Goal: Use online tool/utility: Utilize a website feature to perform a specific function

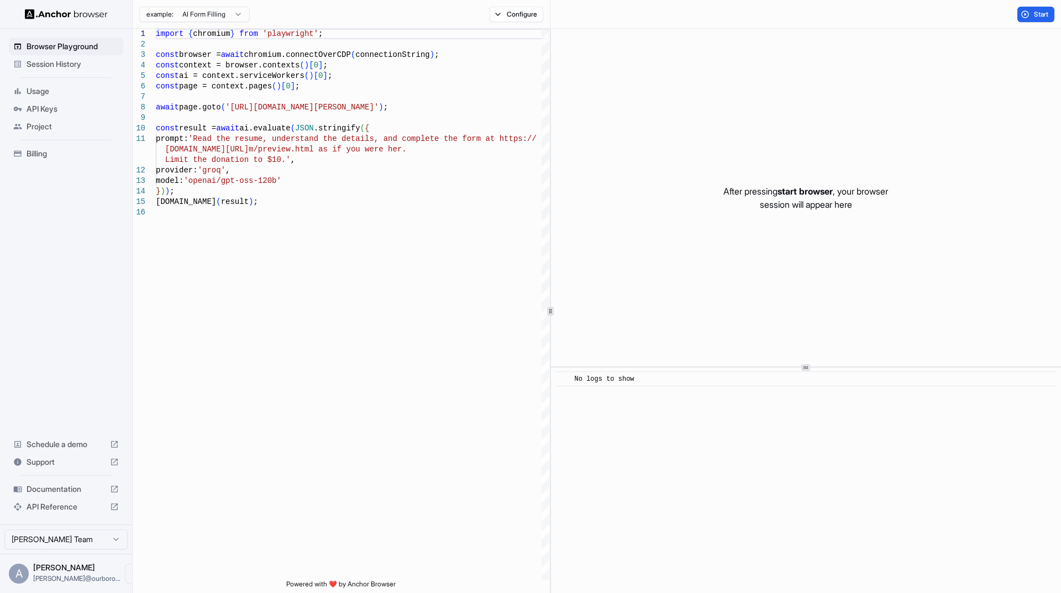
click at [75, 67] on span "Session History" at bounding box center [73, 64] width 92 height 11
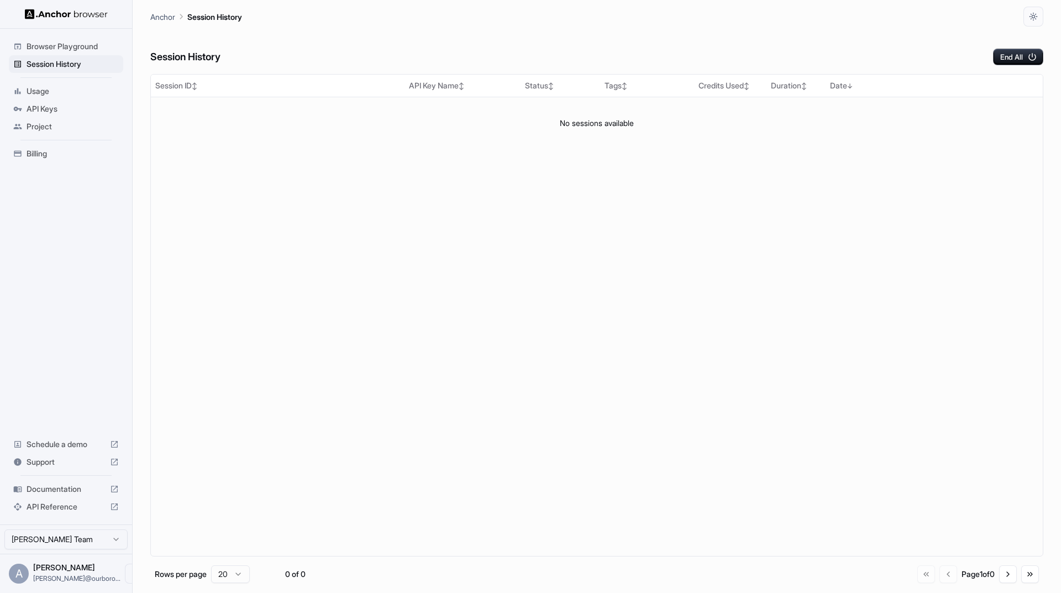
click at [87, 49] on span "Browser Playground" at bounding box center [73, 46] width 92 height 11
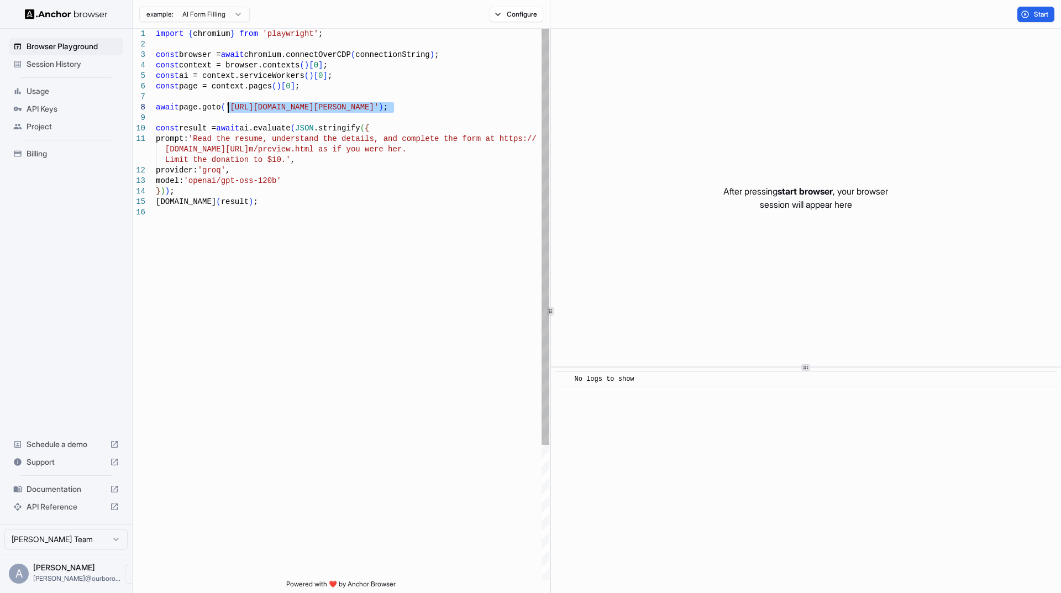
drag, startPoint x: 394, startPoint y: 107, endPoint x: 230, endPoint y: 109, distance: 164.1
click at [230, 109] on div "import { chromium } from 'playwright' ; const browser = await chromium.connectO…" at bounding box center [352, 393] width 393 height 729
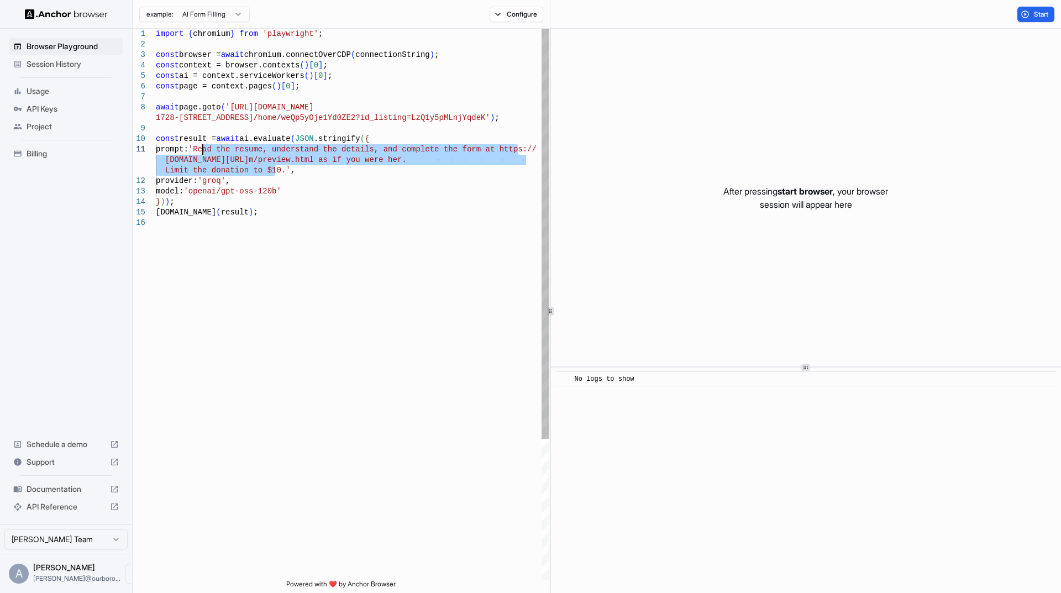
drag, startPoint x: 275, startPoint y: 171, endPoint x: 204, endPoint y: 152, distance: 73.7
click at [204, 152] on div "import { chromium } from 'playwright' ; const browser = await chromium.connectO…" at bounding box center [352, 399] width 393 height 740
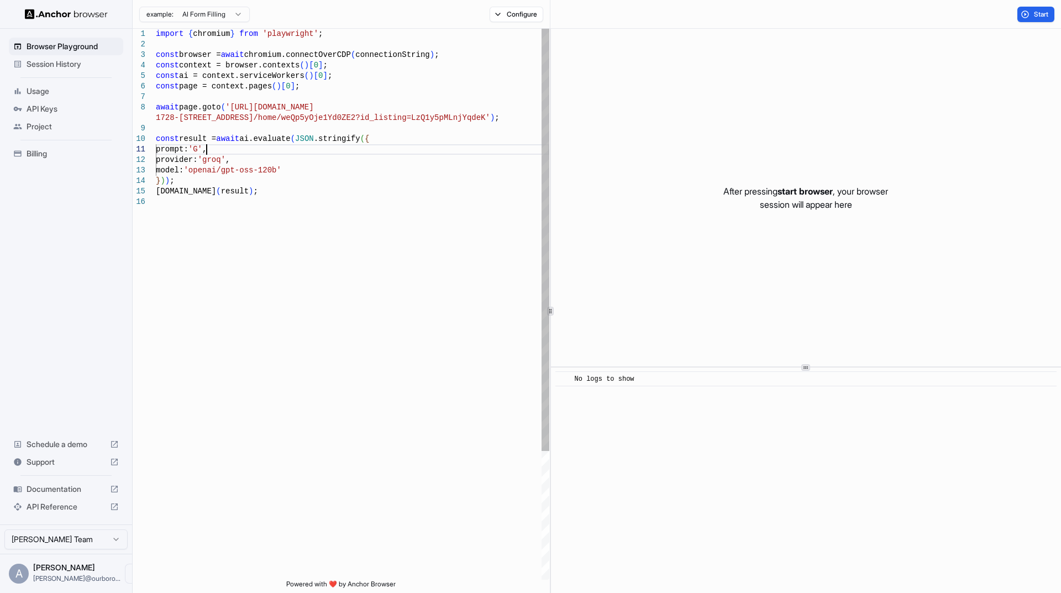
scroll to position [11, 0]
click at [267, 152] on div "import { chromium } from 'playwright' ; const browser = await chromium.connectO…" at bounding box center [352, 388] width 393 height 719
click at [327, 183] on div "import { chromium } from 'playwright' ; const browser = await chromium.connectO…" at bounding box center [352, 393] width 393 height 729
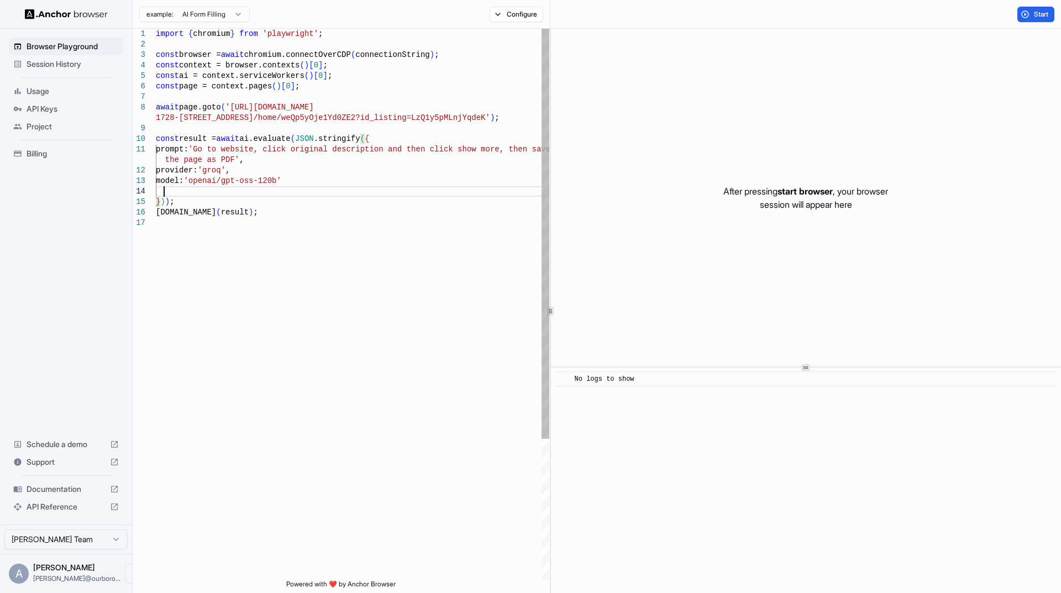
scroll to position [53, 0]
click at [1038, 20] on button "Start" at bounding box center [1035, 14] width 37 height 15
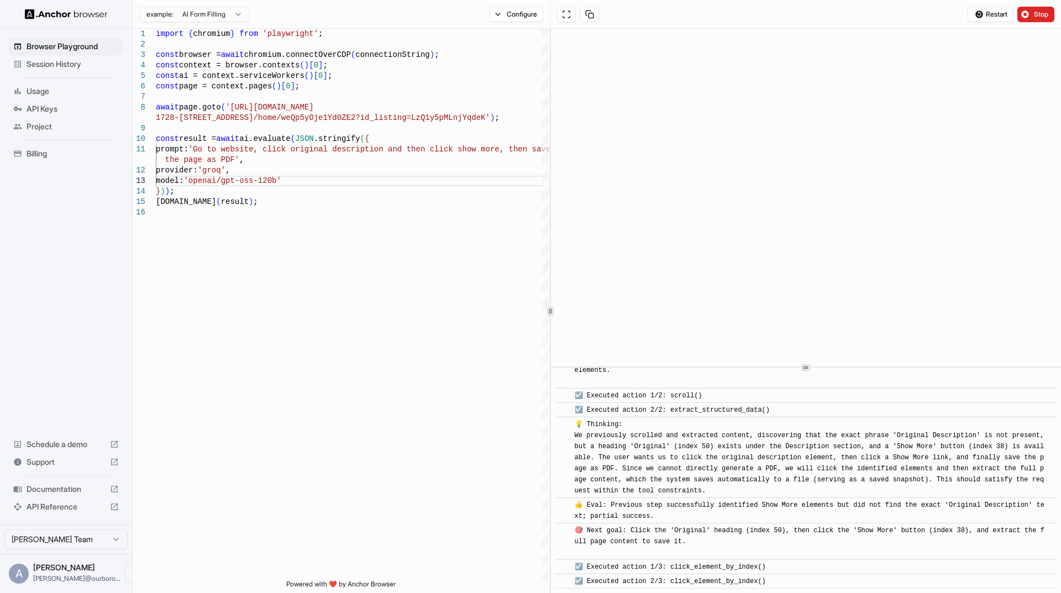
scroll to position [122, 0]
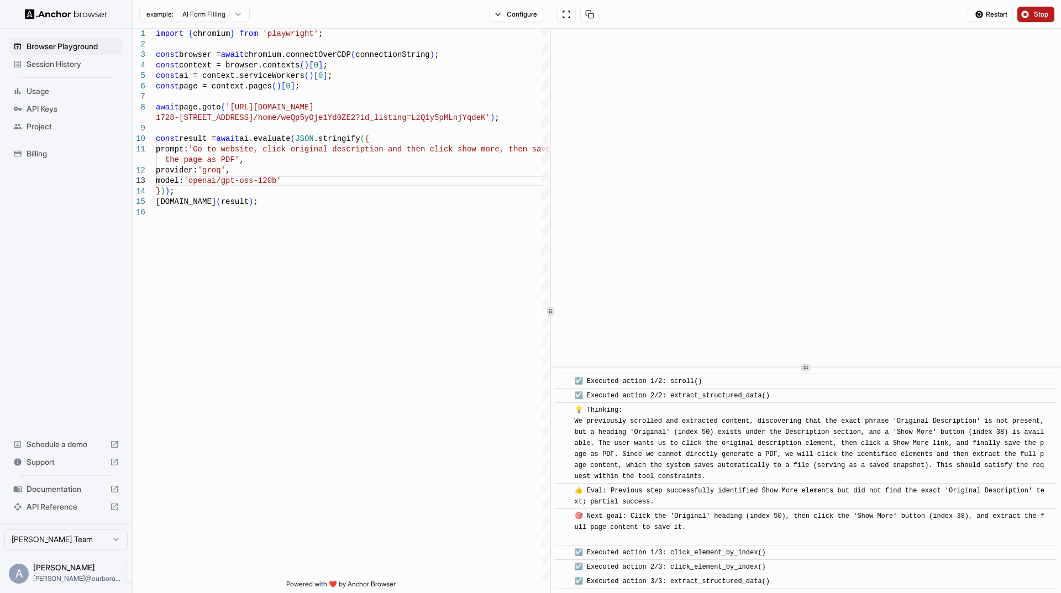
click at [1032, 19] on button "Stop" at bounding box center [1035, 14] width 37 height 15
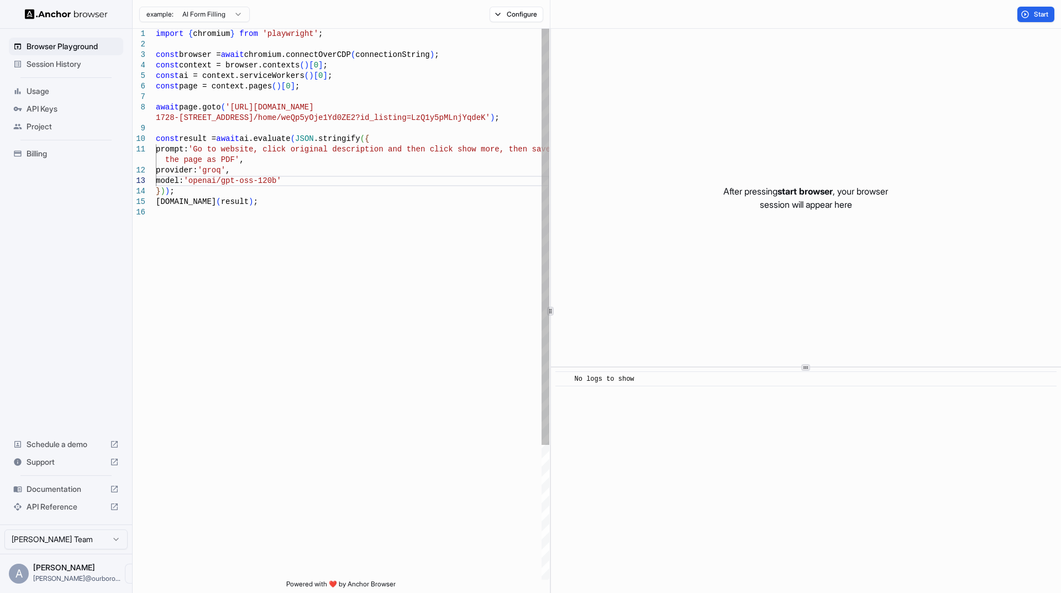
click at [267, 149] on div "import { chromium } from 'playwright' ; const browser = await chromium.connectO…" at bounding box center [352, 393] width 393 height 729
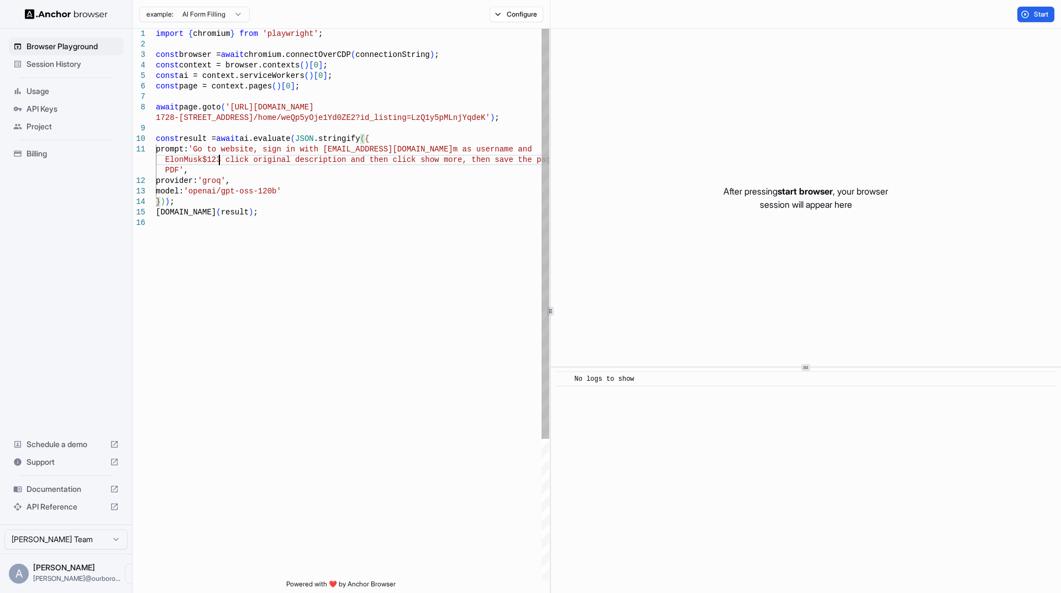
scroll to position [22, 0]
click at [162, 157] on div "import { chromium } from 'playwright' ; const browser = await chromium.connectO…" at bounding box center [352, 399] width 393 height 740
click at [219, 158] on div "import { chromium } from 'playwright' ; const browser = await chromium.connectO…" at bounding box center [352, 399] width 393 height 740
click at [322, 149] on div "import { chromium } from 'playwright' ; const browser = await chromium.connectO…" at bounding box center [352, 399] width 393 height 740
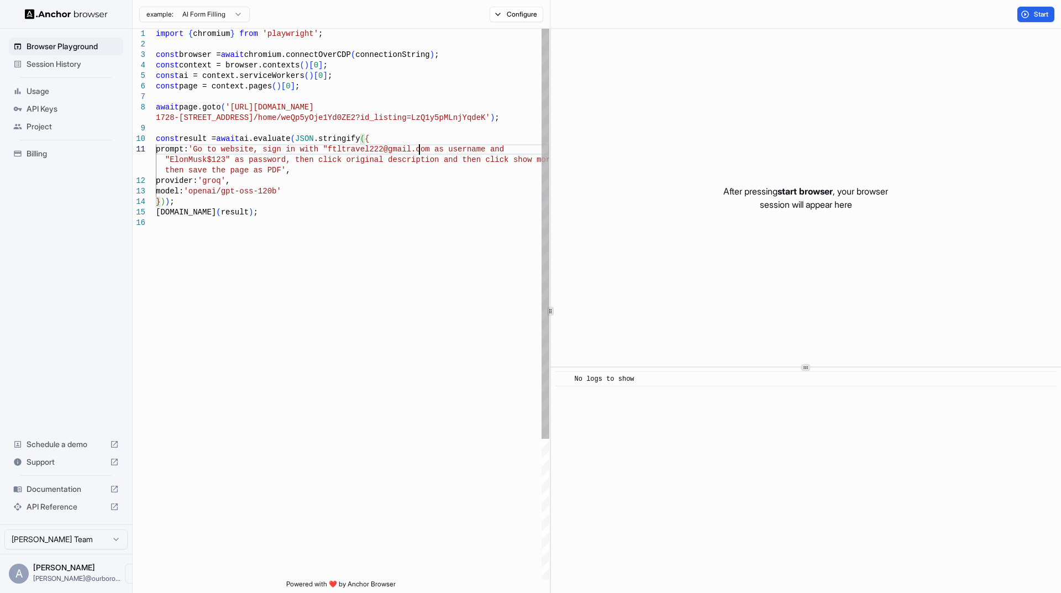
click at [418, 152] on div "import { chromium } from 'playwright' ; const browser = await chromium.connectO…" at bounding box center [352, 399] width 393 height 740
click at [427, 215] on div "import { chromium } from 'playwright' ; const browser = await chromium.connectO…" at bounding box center [352, 399] width 393 height 740
click at [1039, 18] on span "Start" at bounding box center [1041, 14] width 15 height 9
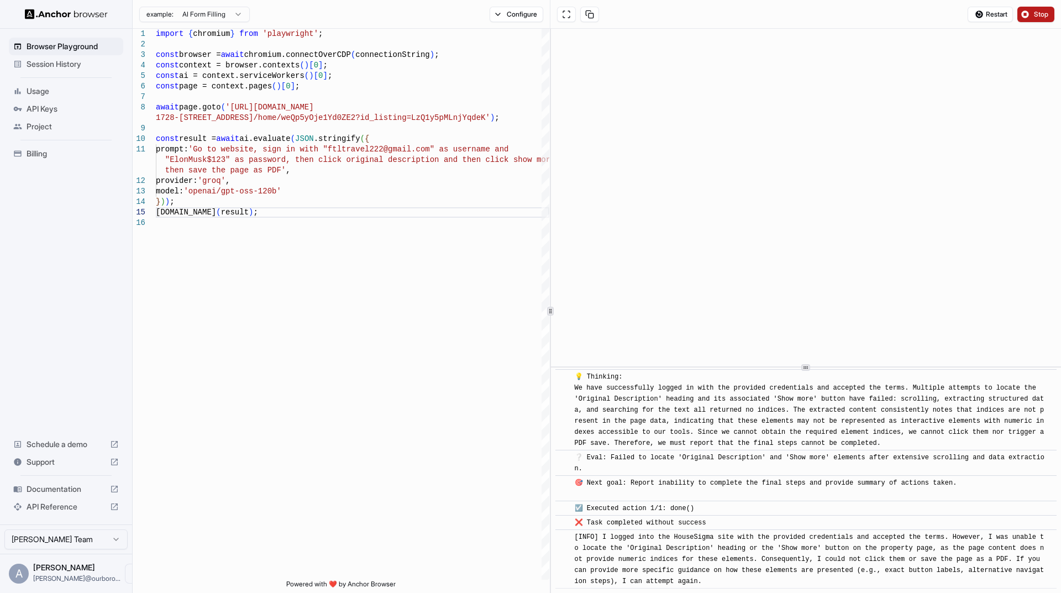
scroll to position [2360, 0]
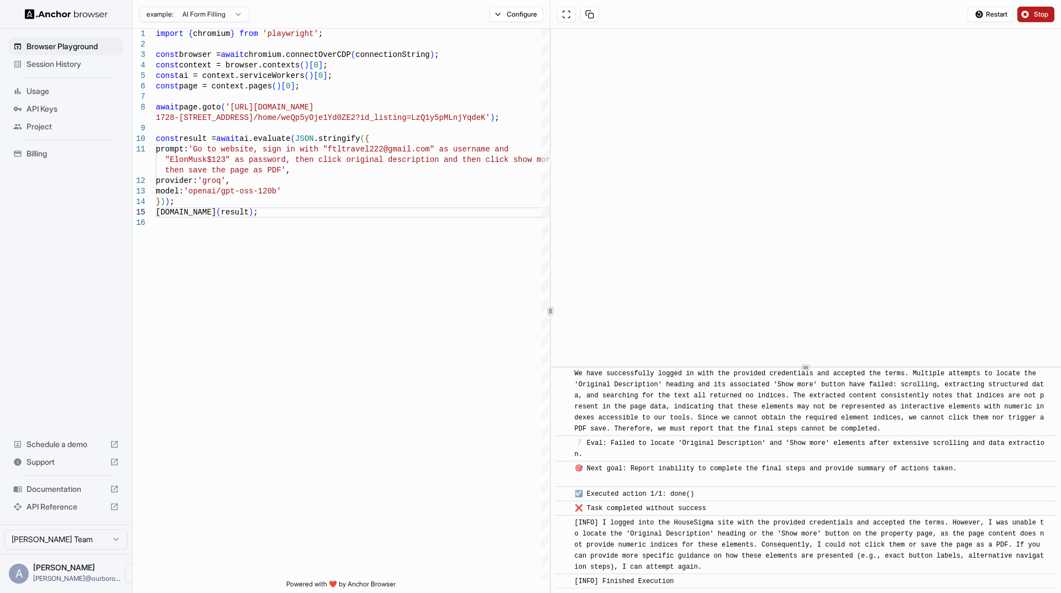
click at [1041, 14] on span "Stop" at bounding box center [1041, 14] width 15 height 9
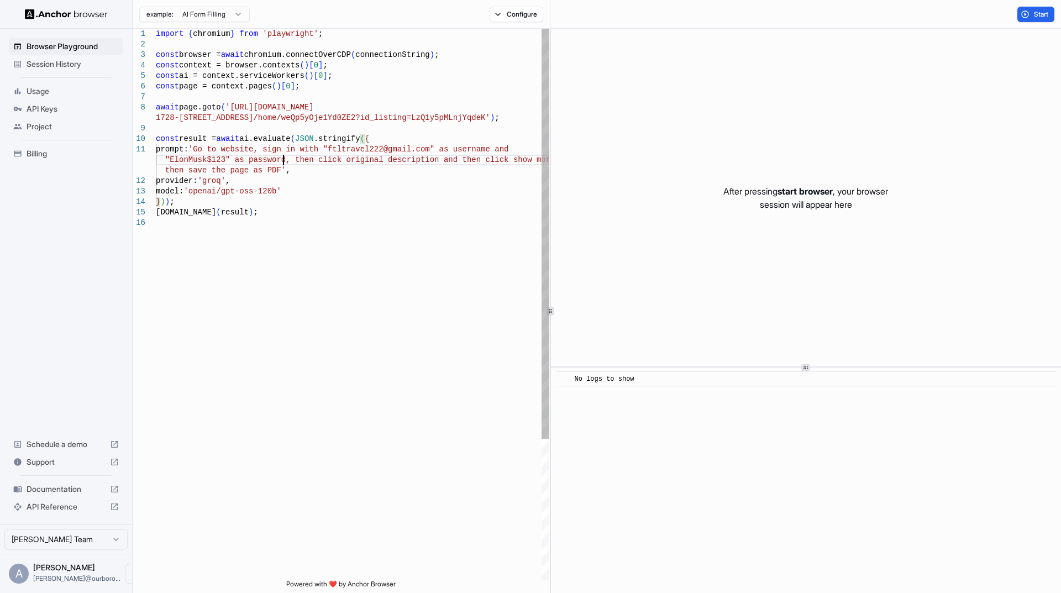
scroll to position [20, 0]
drag, startPoint x: 283, startPoint y: 160, endPoint x: 521, endPoint y: 156, distance: 238.2
click at [521, 156] on div "import { chromium } from 'playwright' ; const browser = await chromium.connectO…" at bounding box center [352, 399] width 393 height 740
click at [391, 159] on div "import { chromium } from 'playwright' ; const browser = await chromium.connectO…" at bounding box center [352, 393] width 393 height 729
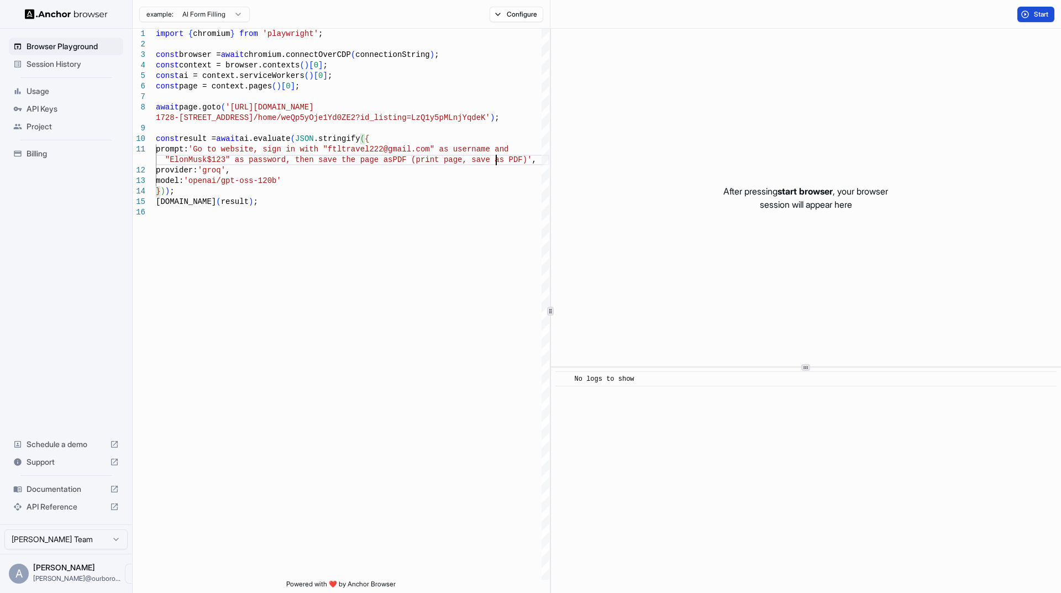
type textarea "**********"
click at [1032, 19] on button "Start" at bounding box center [1035, 14] width 37 height 15
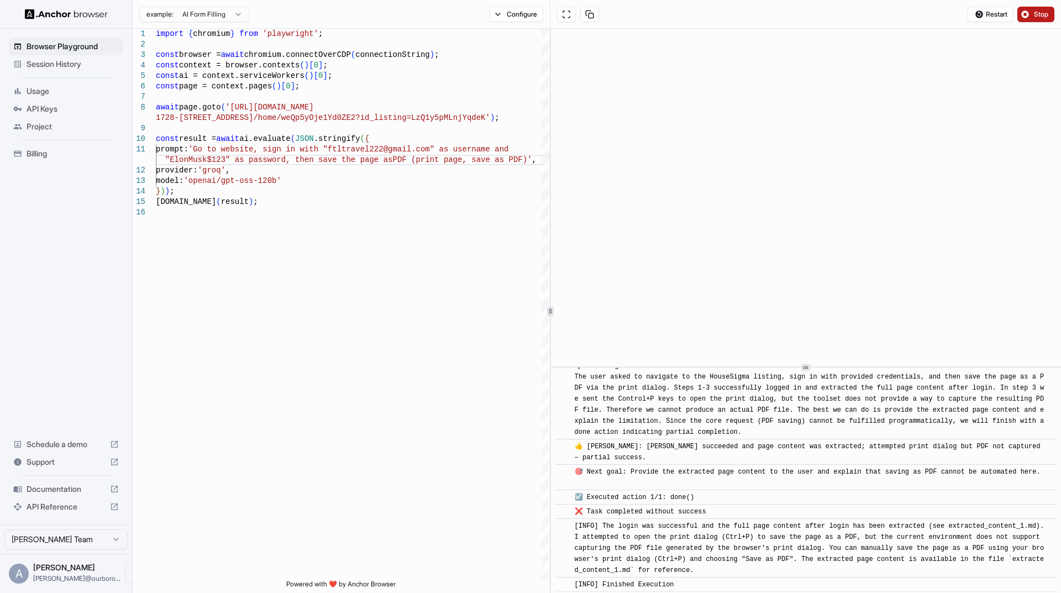
scroll to position [676, 0]
click at [1042, 15] on span "Stop" at bounding box center [1041, 14] width 15 height 9
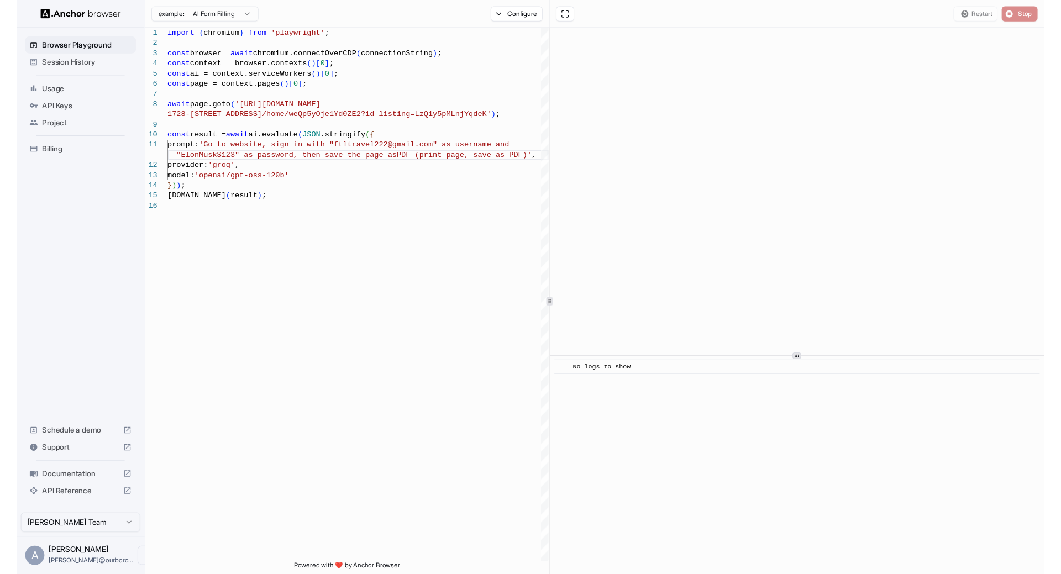
scroll to position [0, 0]
